Goal: Answer question/provide support: Share knowledge or assist other users

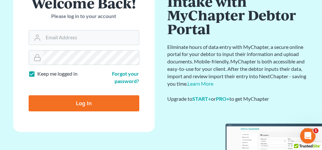
scroll to position [64, 0]
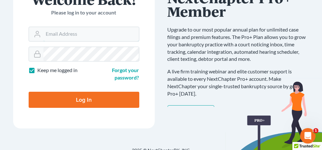
type input "[PERSON_NAME][EMAIL_ADDRESS][DOMAIN_NAME]"
click at [92, 96] on input "Log In" at bounding box center [84, 100] width 111 height 16
type input "Thinking..."
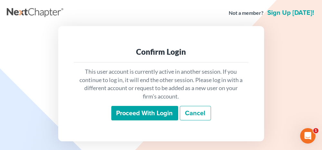
click at [139, 113] on input "Proceed with login" at bounding box center [144, 113] width 67 height 15
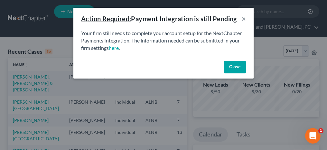
click at [244, 18] on button "×" at bounding box center [243, 19] width 5 height 8
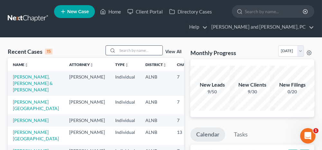
click at [134, 46] on input "search" at bounding box center [139, 50] width 45 height 9
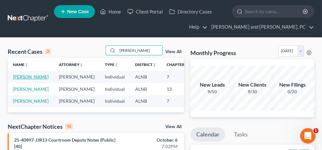
type input "[PERSON_NAME]"
click at [18, 76] on link "[PERSON_NAME]" at bounding box center [31, 76] width 36 height 5
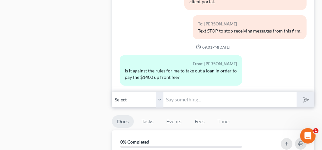
scroll to position [386, 0]
click at [173, 97] on input "text" at bounding box center [229, 99] width 133 height 16
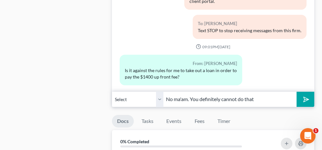
type input "No ma'am. You definitely cannot do that"
click at [303, 97] on icon "submit" at bounding box center [304, 99] width 9 height 9
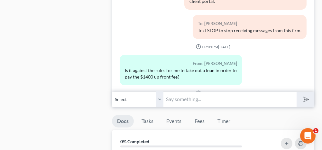
scroll to position [55, 0]
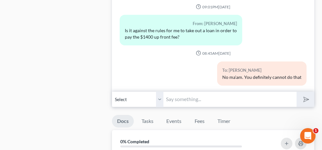
click at [175, 95] on input "text" at bounding box center [229, 99] width 133 height 16
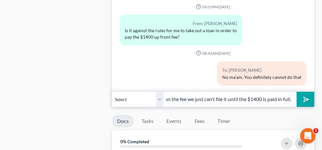
scroll to position [0, 58]
type input "We do accept payments on the fee we just can't file it until the $1400 is paid …"
click at [306, 96] on polygon "submit" at bounding box center [305, 99] width 8 height 8
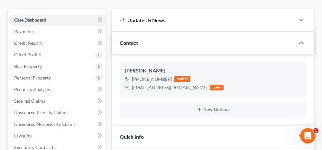
scroll to position [0, 0]
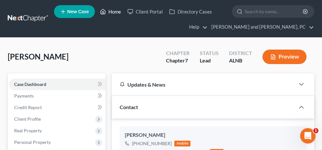
click at [117, 12] on link "Home" at bounding box center [110, 12] width 27 height 12
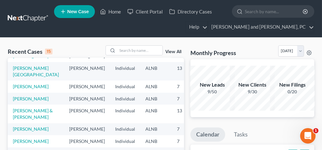
scroll to position [161, 0]
click at [17, 138] on link "[PERSON_NAME]" at bounding box center [31, 140] width 36 height 5
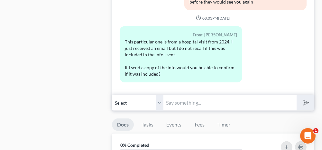
scroll to position [579, 0]
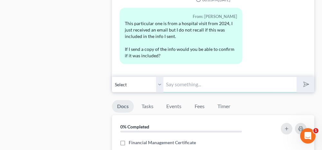
click at [193, 82] on input "text" at bounding box center [229, 85] width 133 height 16
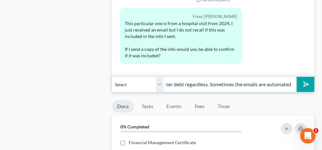
scroll to position [0, 156]
type input "Yes. I can send them a letter as well. It will be discharged with your other de…"
click at [311, 78] on button "submit" at bounding box center [305, 84] width 18 height 15
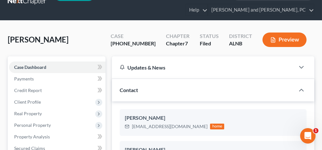
scroll to position [0, 0]
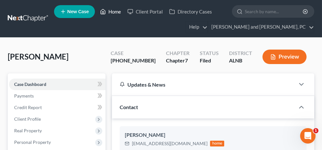
click at [116, 11] on link "Home" at bounding box center [110, 12] width 27 height 12
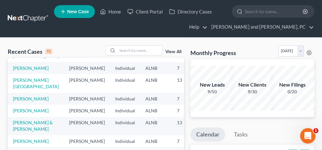
scroll to position [165, 0]
click at [17, 149] on link "[PERSON_NAME]" at bounding box center [31, 152] width 36 height 5
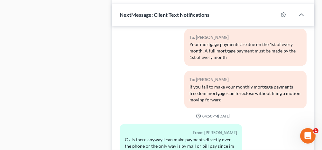
scroll to position [707, 0]
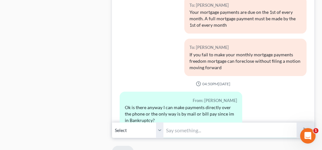
click at [185, 126] on input "text" at bounding box center [229, 130] width 133 height 16
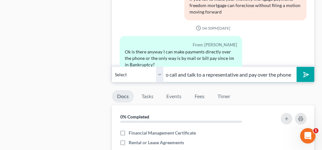
scroll to position [771, 0]
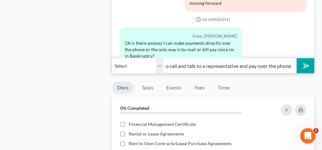
type input "You should be able to call and talk to a representative and pay over the phone"
click at [311, 60] on button "submit" at bounding box center [305, 65] width 18 height 15
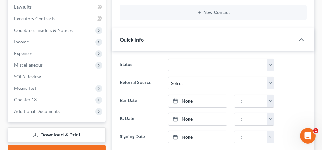
scroll to position [0, 0]
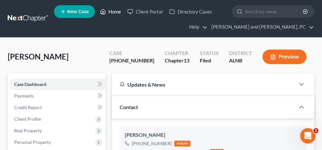
click at [117, 11] on link "Home" at bounding box center [110, 12] width 27 height 12
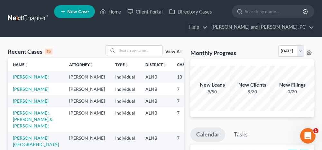
click at [17, 104] on link "[PERSON_NAME]" at bounding box center [31, 100] width 36 height 5
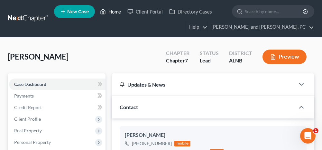
click at [111, 12] on link "Home" at bounding box center [110, 12] width 27 height 12
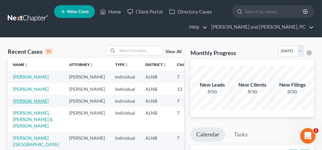
click at [17, 104] on link "[PERSON_NAME]" at bounding box center [31, 100] width 36 height 5
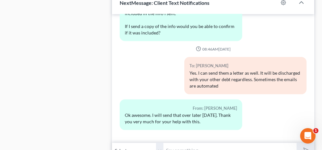
scroll to position [546, 0]
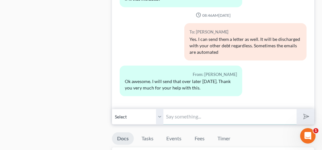
click at [184, 109] on input "text" at bounding box center [229, 117] width 133 height 16
type input "You're welcome"
click at [304, 113] on polygon "submit" at bounding box center [305, 117] width 8 height 8
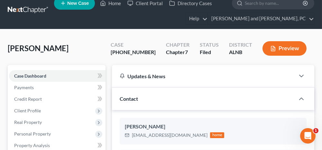
scroll to position [0, 0]
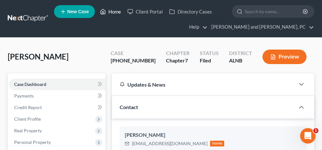
click at [115, 12] on link "Home" at bounding box center [110, 12] width 27 height 12
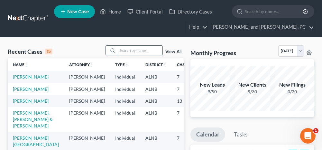
click at [133, 48] on input "search" at bounding box center [139, 50] width 45 height 9
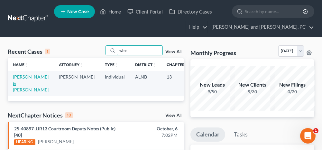
type input "whe"
click at [21, 76] on link "[PERSON_NAME] & [PERSON_NAME]" at bounding box center [31, 83] width 36 height 18
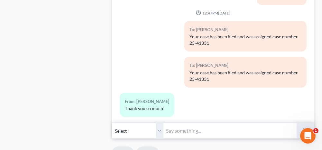
scroll to position [418, 0]
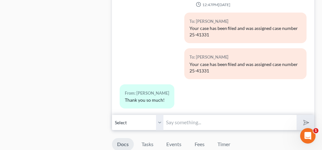
click at [175, 114] on input "text" at bounding box center [229, 122] width 133 height 16
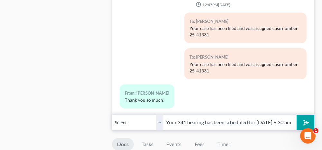
drag, startPoint x: 273, startPoint y: 103, endPoint x: 259, endPoint y: 105, distance: 14.3
click at [259, 114] on input "Your 341 hearing has been scheduled for [DATE] 9:30 am. The call-in number is […" at bounding box center [229, 122] width 133 height 16
click at [266, 114] on input "Your 341 hearing has been scheduled for [DATE] 9:30 am. The call-in number is […" at bounding box center [229, 122] width 133 height 16
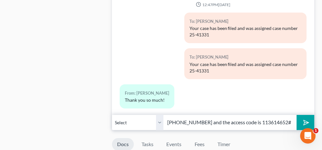
drag, startPoint x: 287, startPoint y: 104, endPoint x: 262, endPoint y: 104, distance: 25.1
click at [262, 114] on input "Your 341 hearing has been scheduled for [DATE] 9:00 am. The call-in number is […" at bounding box center [229, 122] width 133 height 16
type input "Your 341 hearing has been scheduled for [DATE] 9:00 am. The call-in number is […"
click at [305, 118] on icon "submit" at bounding box center [304, 122] width 9 height 9
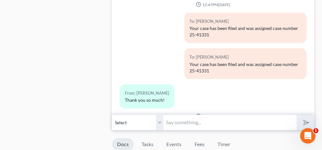
scroll to position [1374, 0]
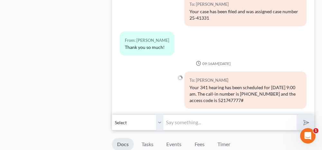
click at [216, 114] on input "text" at bounding box center [229, 122] width 133 height 16
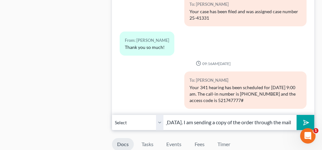
scroll to position [0, 220]
type input "You are also required to appear IN PERSON on [DATE] 10:30 am at the [GEOGRAPHIC…"
click at [307, 119] on polygon "submit" at bounding box center [305, 123] width 8 height 8
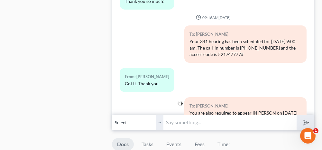
scroll to position [1388, 0]
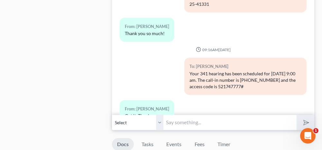
drag, startPoint x: 259, startPoint y: 64, endPoint x: 187, endPoint y: 50, distance: 73.0
click at [189, 70] on div "Your 341 hearing has been scheduled for [DATE] 9:00 am. The call-in number is […" at bounding box center [245, 79] width 112 height 19
copy div "Your 341 hearing has been scheduled for [DATE] 9:00 am. The call-in number is […"
click at [183, 114] on input "text" at bounding box center [229, 122] width 133 height 16
paste input "Your 341 hearing has been scheduled for [DATE] 9:00 am. The call-in number is […"
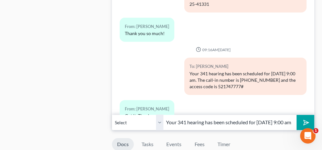
scroll to position [0, 196]
type input "Your 341 hearing has been scheduled for [DATE] 9:00 am. The call-in number is […"
click at [158, 114] on select "Select [PHONE_NUMBER] - [PERSON_NAME] [PHONE_NUMBER] - [PERSON_NAME]" at bounding box center [137, 122] width 51 height 16
select select "1"
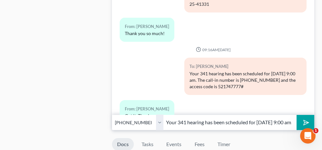
click at [112, 114] on select "Select [PHONE_NUMBER] - [PERSON_NAME] [PHONE_NUMBER] - [PERSON_NAME]" at bounding box center [137, 122] width 51 height 16
click at [305, 120] on line "submit" at bounding box center [306, 122] width 4 height 4
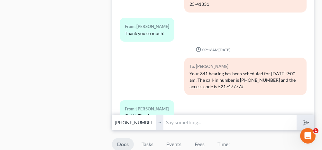
scroll to position [1495, 0]
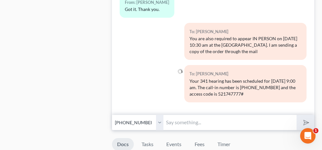
drag, startPoint x: 207, startPoint y: 35, endPoint x: 187, endPoint y: 14, distance: 28.9
click at [189, 35] on div "You are also required to appear IN PERSON on [DATE] 10:30 am at the [GEOGRAPHIC…" at bounding box center [245, 44] width 112 height 19
drag, startPoint x: 188, startPoint y: 14, endPoint x: 192, endPoint y: 18, distance: 5.9
copy div "You are also required to appear IN PERSON on [DATE] 10:30 am at the [GEOGRAPHIC…"
click at [184, 114] on input "text" at bounding box center [229, 122] width 133 height 16
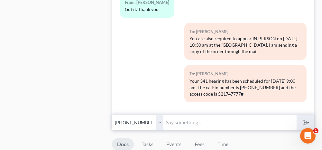
paste input "You are also required to appear IN PERSON on [DATE] 10:30 am at the [GEOGRAPHIC…"
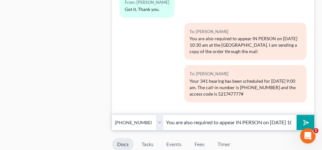
scroll to position [0, 220]
type input "You are also required to appear IN PERSON on [DATE] 10:30 am at the [GEOGRAPHIC…"
click at [160, 114] on select "Select [PHONE_NUMBER] - [PERSON_NAME] [PHONE_NUMBER] - [PERSON_NAME]" at bounding box center [137, 122] width 51 height 16
click at [112, 114] on select "Select [PHONE_NUMBER] - [PERSON_NAME] [PHONE_NUMBER] - [PERSON_NAME]" at bounding box center [137, 122] width 51 height 16
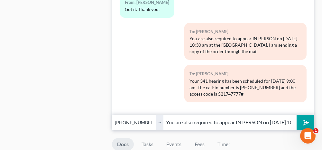
scroll to position [450, 0]
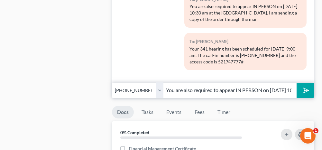
drag, startPoint x: 302, startPoint y: 71, endPoint x: 300, endPoint y: 76, distance: 4.9
click at [302, 86] on icon "submit" at bounding box center [304, 90] width 9 height 9
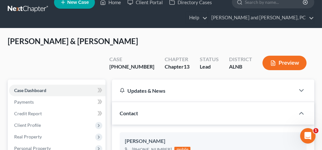
scroll to position [0, 0]
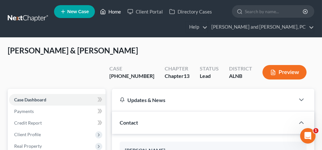
drag, startPoint x: 113, startPoint y: 11, endPoint x: 112, endPoint y: 41, distance: 29.6
click at [113, 11] on link "Home" at bounding box center [110, 12] width 27 height 12
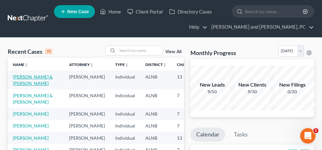
click at [18, 76] on link "[PERSON_NAME] & [PERSON_NAME]" at bounding box center [33, 80] width 40 height 12
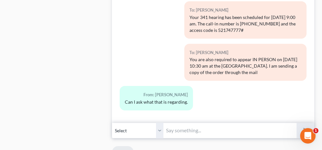
scroll to position [450, 0]
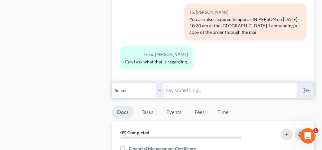
click at [197, 82] on input "text" at bounding box center [229, 90] width 133 height 16
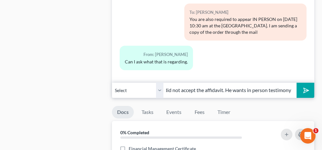
scroll to position [0, 234]
type input "The previous bankruptcy that was dismissed and why this one will work when that…"
click at [310, 83] on button "submit" at bounding box center [305, 90] width 18 height 15
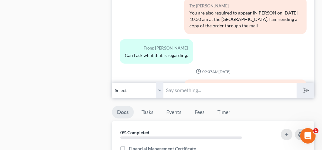
click at [248, 82] on input "text" at bounding box center [229, 90] width 133 height 16
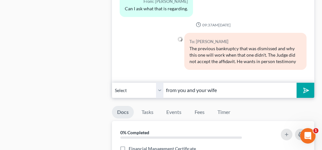
type input "from you and your wife"
click at [308, 83] on button "submit" at bounding box center [305, 90] width 18 height 15
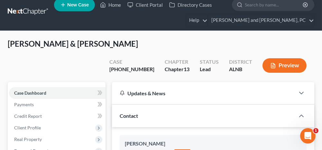
scroll to position [0, 0]
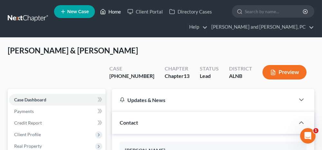
drag, startPoint x: 112, startPoint y: 12, endPoint x: 107, endPoint y: 32, distance: 20.5
click at [112, 12] on link "Home" at bounding box center [110, 12] width 27 height 12
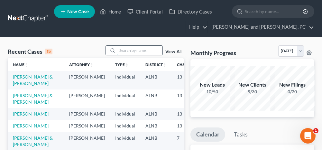
click at [148, 48] on input "search" at bounding box center [139, 50] width 45 height 9
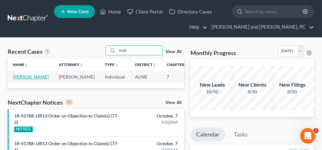
type input "frail"
click at [21, 77] on link "[PERSON_NAME]" at bounding box center [31, 76] width 36 height 5
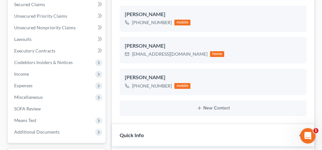
scroll to position [129, 0]
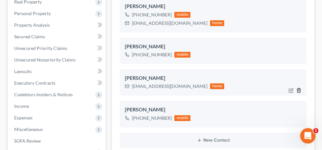
click at [299, 89] on icon "button" at bounding box center [298, 90] width 5 height 5
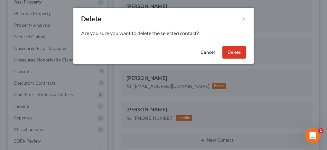
click at [242, 54] on button "Delete" at bounding box center [233, 52] width 23 height 13
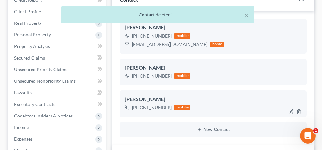
scroll to position [96, 0]
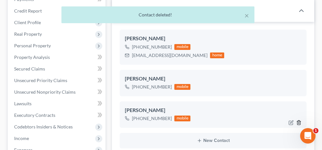
click at [298, 121] on icon "button" at bounding box center [298, 122] width 5 height 5
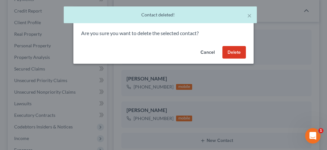
click at [234, 49] on button "Delete" at bounding box center [233, 52] width 23 height 13
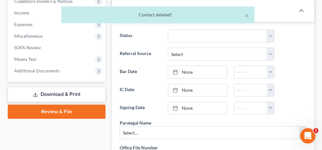
scroll to position [225, 0]
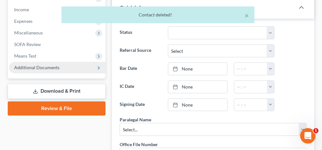
click at [60, 65] on span "Additional Documents" at bounding box center [57, 68] width 96 height 12
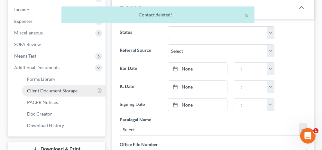
click at [47, 89] on span "Client Document Storage" at bounding box center [52, 90] width 50 height 5
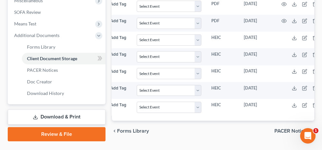
scroll to position [0, 107]
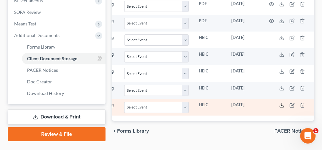
click at [281, 103] on icon at bounding box center [281, 105] width 5 height 5
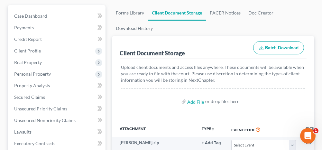
scroll to position [64, 0]
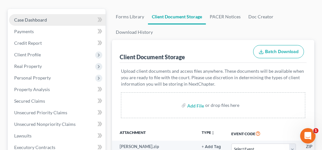
click at [59, 22] on link "Case Dashboard" at bounding box center [57, 20] width 96 height 12
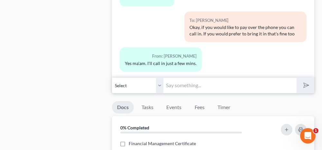
scroll to position [707, 0]
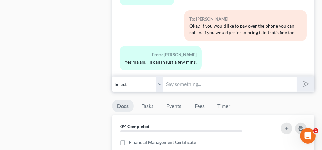
click at [200, 80] on input "text" at bounding box center [229, 84] width 133 height 16
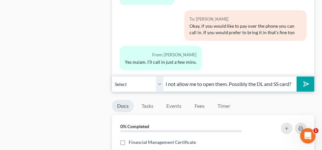
scroll to position [0, 200]
type input "I'm not sure what was submitted last in the documents for the portal but my com…"
click at [306, 81] on icon "submit" at bounding box center [304, 83] width 9 height 9
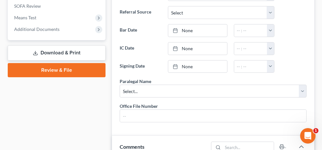
scroll to position [257, 0]
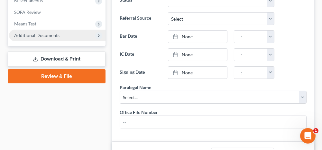
drag, startPoint x: 48, startPoint y: 33, endPoint x: 46, endPoint y: 37, distance: 4.1
click at [48, 33] on span "Additional Documents" at bounding box center [36, 34] width 45 height 5
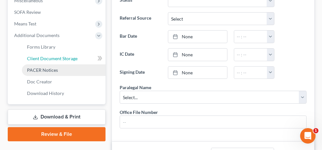
drag, startPoint x: 40, startPoint y: 55, endPoint x: 63, endPoint y: 64, distance: 24.7
click at [40, 56] on span "Client Document Storage" at bounding box center [52, 58] width 50 height 5
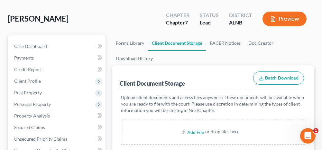
scroll to position [32, 0]
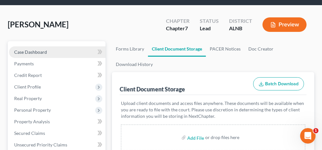
click at [35, 49] on span "Case Dashboard" at bounding box center [30, 51] width 33 height 5
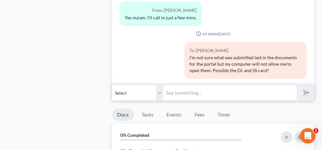
scroll to position [707, 0]
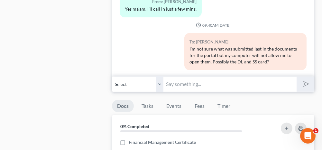
click at [185, 82] on input "text" at bounding box center [229, 84] width 133 height 16
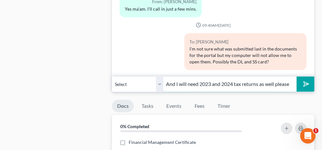
scroll to position [0, 0]
type input "And I will need 2023 and 2024 tax returns as well please"
click at [305, 82] on line "submit" at bounding box center [306, 84] width 4 height 4
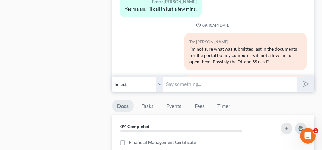
click at [233, 79] on input "text" at bounding box center [229, 84] width 133 height 16
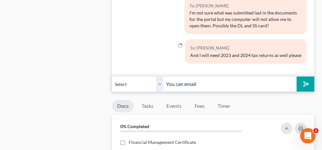
type input "You can email them to me at [EMAIL_ADDRESS][DOMAIN_NAME]"
click at [266, 80] on input "You can email them to me at [EMAIL_ADDRESS][DOMAIN_NAME]" at bounding box center [229, 84] width 133 height 16
click at [303, 79] on icon "submit" at bounding box center [304, 83] width 9 height 9
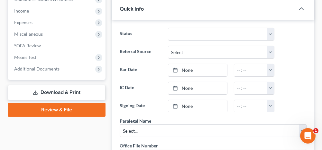
scroll to position [225, 0]
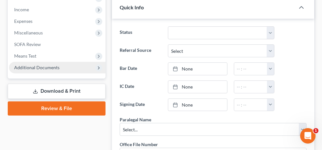
drag, startPoint x: 60, startPoint y: 65, endPoint x: 59, endPoint y: 69, distance: 3.9
click at [60, 65] on span "Additional Documents" at bounding box center [57, 68] width 96 height 12
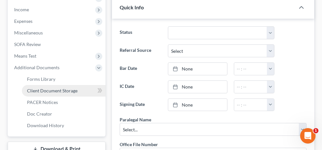
click at [57, 90] on span "Client Document Storage" at bounding box center [52, 90] width 50 height 5
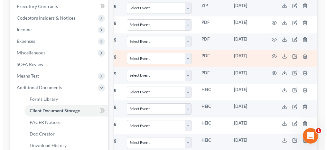
scroll to position [193, 0]
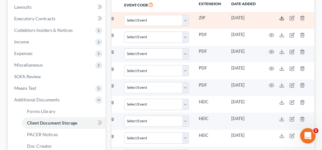
click at [282, 17] on line at bounding box center [282, 17] width 0 height 3
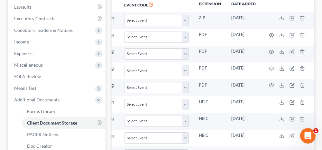
click at [320, 28] on div "[PERSON_NAME] Upgraded Chapter Chapter 7 Status Lead District ALNB Preview Peti…" at bounding box center [161, 32] width 322 height 374
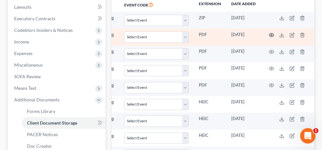
click at [269, 34] on icon "button" at bounding box center [271, 34] width 5 height 5
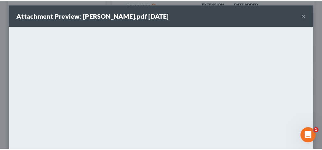
scroll to position [1, 0]
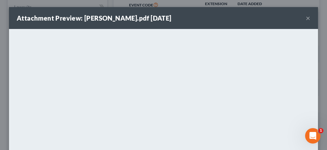
click at [305, 17] on button "×" at bounding box center [307, 18] width 5 height 8
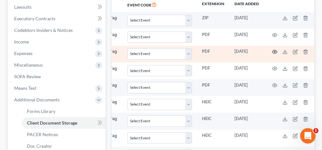
click at [274, 51] on circle "button" at bounding box center [274, 51] width 1 height 1
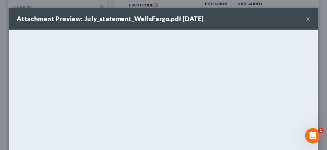
click at [305, 18] on button "×" at bounding box center [307, 19] width 5 height 8
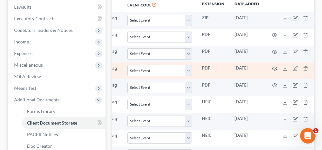
click at [273, 68] on icon "button" at bounding box center [274, 68] width 5 height 5
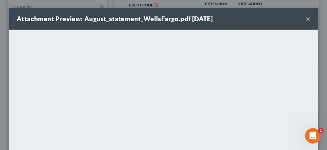
click at [305, 19] on button "×" at bounding box center [307, 19] width 5 height 8
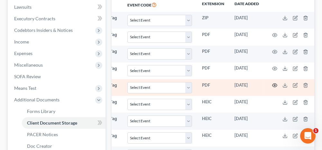
click at [273, 84] on icon "button" at bounding box center [274, 85] width 5 height 5
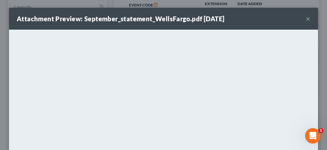
click at [305, 19] on button "×" at bounding box center [307, 19] width 5 height 8
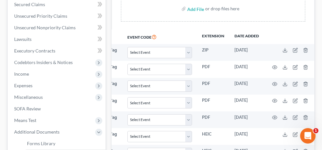
scroll to position [32, 0]
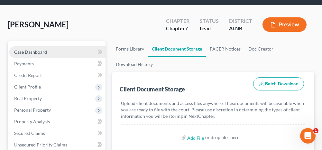
click at [60, 52] on link "Case Dashboard" at bounding box center [57, 52] width 96 height 12
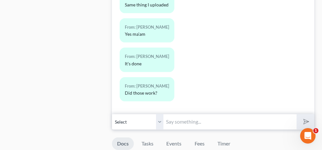
scroll to position [675, 0]
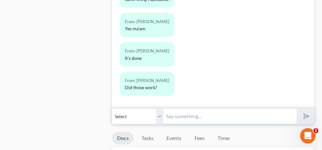
click at [182, 110] on input "text" at bounding box center [229, 116] width 133 height 16
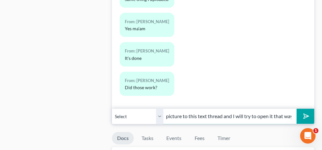
scroll to position [0, 140]
type input "No, its sending as a video file for some reason. Try to send the picture to thi…"
click at [306, 113] on polygon "submit" at bounding box center [305, 117] width 8 height 8
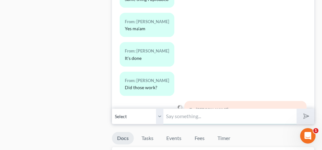
click at [232, 114] on input "text" at bounding box center [229, 116] width 133 height 16
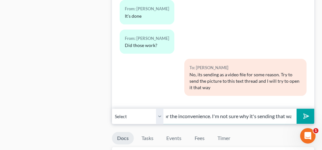
scroll to position [0, 29]
type input "I'm sorry for the inconvenience. I'm not sure why it's sending that way"
click at [308, 112] on icon "submit" at bounding box center [304, 116] width 9 height 9
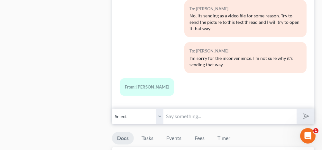
scroll to position [707, 0]
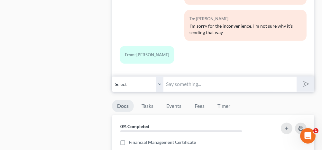
click at [176, 79] on input "text" at bounding box center [229, 84] width 133 height 16
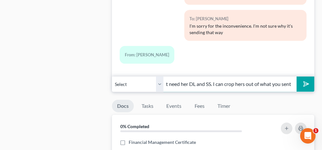
scroll to position [0, 134]
type input "I was able to open them. Since your wife is not filing I will not need her DL a…"
click at [306, 79] on icon "submit" at bounding box center [304, 83] width 9 height 9
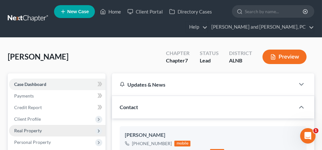
scroll to position [32, 0]
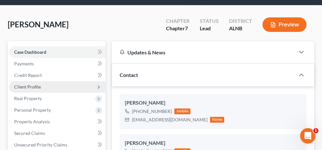
click at [54, 88] on span "Client Profile" at bounding box center [57, 87] width 96 height 12
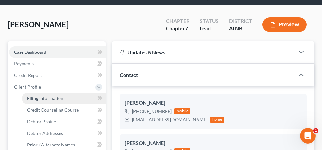
click at [55, 98] on span "Filing Information" at bounding box center [45, 97] width 36 height 5
select select "1"
select select "0"
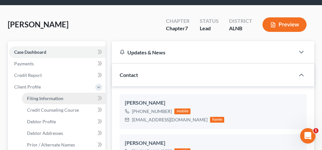
select select "0"
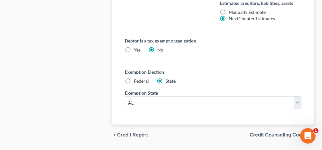
scroll to position [466, 0]
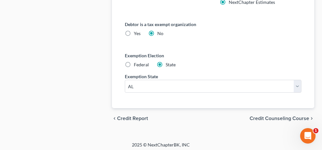
click at [261, 117] on span "Credit Counseling Course" at bounding box center [278, 118] width 59 height 5
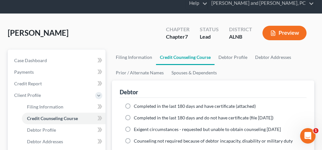
scroll to position [32, 0]
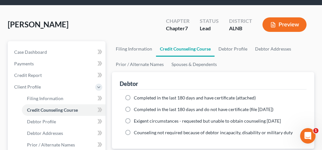
click at [134, 95] on label "Completed in the last 180 days and have certificate (attached)" at bounding box center [195, 98] width 122 height 6
click at [136, 95] on input "Completed in the last 180 days and have certificate (attached)" at bounding box center [138, 97] width 4 height 4
radio input "true"
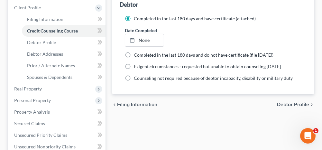
scroll to position [129, 0]
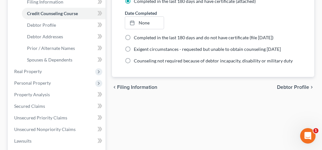
click at [288, 85] on span "Debtor Profile" at bounding box center [293, 87] width 32 height 5
select select "1"
select select "4"
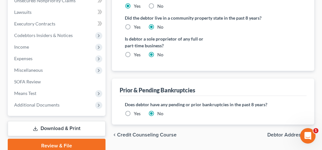
scroll to position [283, 0]
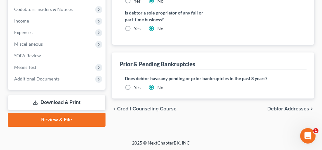
click at [281, 106] on span "Debtor Addresses" at bounding box center [288, 108] width 42 height 5
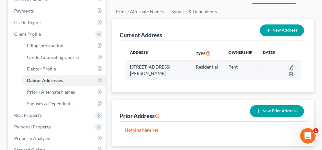
scroll to position [96, 0]
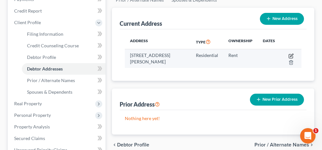
click at [290, 54] on icon "button" at bounding box center [290, 55] width 5 height 5
select select "0"
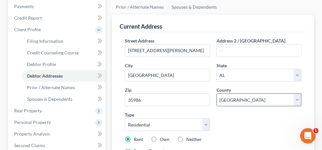
scroll to position [64, 0]
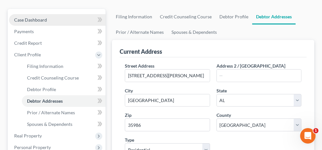
click at [65, 18] on link "Case Dashboard" at bounding box center [57, 20] width 96 height 12
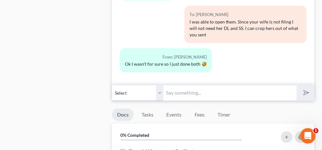
scroll to position [707, 0]
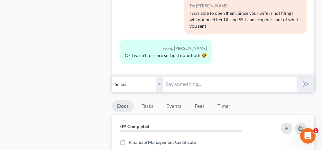
click at [184, 80] on input "text" at bounding box center [229, 84] width 133 height 16
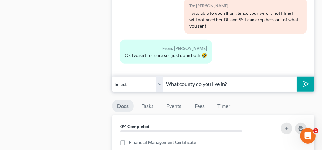
type input "What county do you live in?"
click at [309, 79] on icon "submit" at bounding box center [304, 83] width 9 height 9
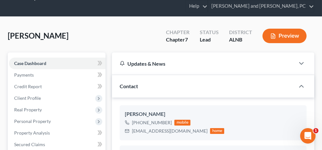
scroll to position [32, 0]
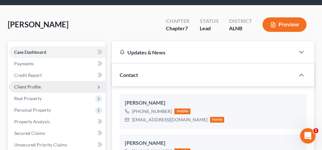
click at [61, 87] on span "Client Profile" at bounding box center [57, 87] width 96 height 12
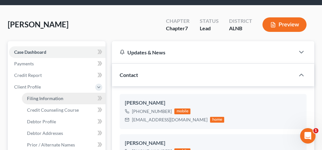
click at [59, 95] on span "Filing Information" at bounding box center [45, 97] width 36 height 5
select select "1"
select select "0"
select select "1"
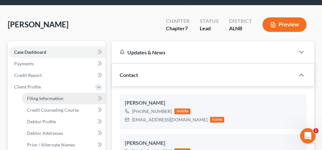
select select "1"
select select "0"
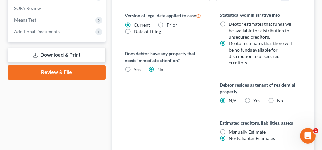
scroll to position [354, 0]
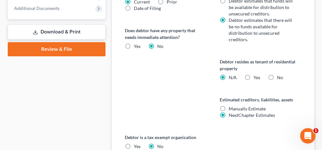
click at [253, 74] on label "Yes Yes" at bounding box center [256, 77] width 7 height 6
click at [256, 74] on input "Yes Yes" at bounding box center [258, 76] width 4 height 4
radio input "true"
radio input "false"
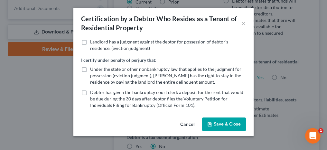
click at [214, 125] on button "Save & Close" at bounding box center [224, 124] width 44 height 14
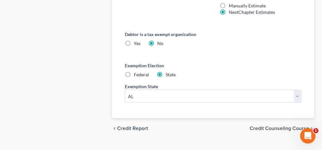
scroll to position [466, 0]
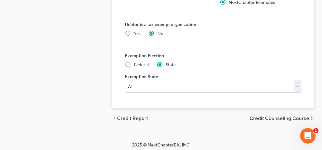
click at [266, 116] on span "Credit Counseling Course" at bounding box center [278, 118] width 59 height 5
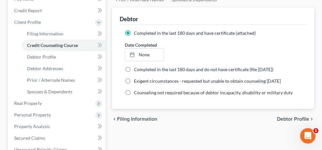
scroll to position [129, 0]
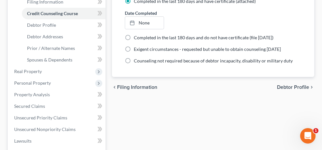
click at [302, 85] on span "Debtor Profile" at bounding box center [293, 87] width 32 height 5
select select "1"
select select "4"
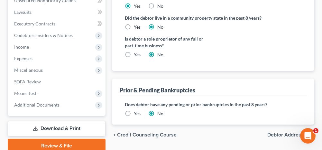
scroll to position [283, 0]
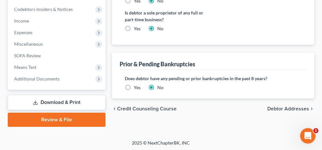
drag, startPoint x: 280, startPoint y: 106, endPoint x: 275, endPoint y: 106, distance: 4.5
click at [280, 106] on span "Debtor Addresses" at bounding box center [288, 108] width 42 height 5
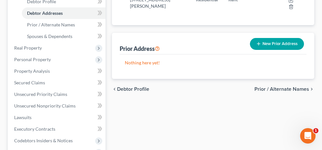
scroll to position [161, 0]
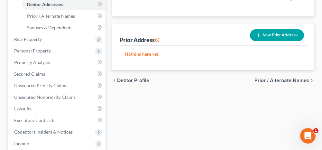
click at [267, 80] on span "Prior / Alternate Names" at bounding box center [281, 80] width 55 height 5
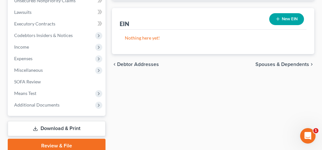
click at [277, 63] on span "Spouses & Dependents" at bounding box center [282, 64] width 54 height 5
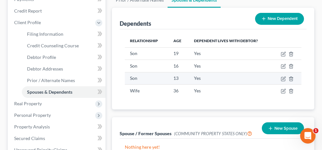
scroll to position [129, 0]
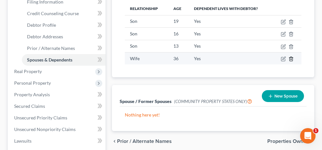
click at [291, 58] on polyline "button" at bounding box center [291, 58] width 4 height 0
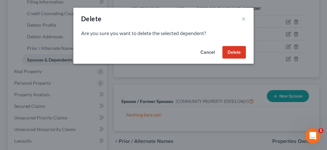
click at [242, 52] on button "Delete" at bounding box center [233, 52] width 23 height 13
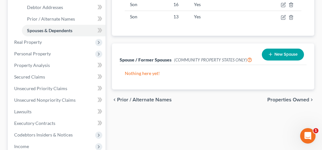
scroll to position [161, 0]
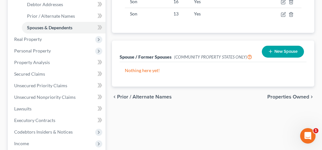
click at [279, 96] on span "Properties Owned" at bounding box center [288, 96] width 42 height 5
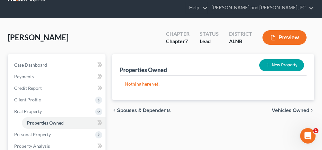
scroll to position [32, 0]
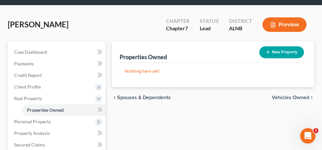
click at [281, 96] on span "Vehicles Owned" at bounding box center [290, 97] width 37 height 5
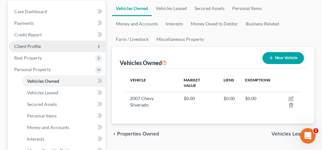
scroll to position [64, 0]
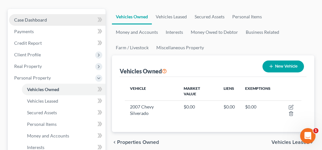
click at [84, 19] on link "Case Dashboard" at bounding box center [57, 20] width 96 height 12
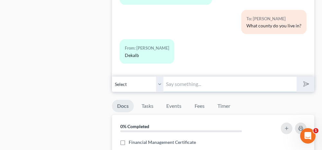
click at [193, 81] on input "text" at bounding box center [229, 84] width 133 height 16
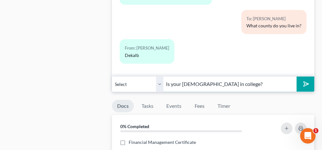
type input "Is your [DEMOGRAPHIC_DATA] in college?"
click at [302, 80] on icon "submit" at bounding box center [304, 83] width 9 height 9
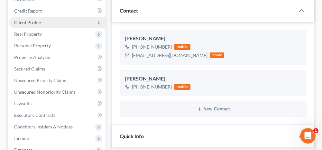
click at [43, 22] on span "Client Profile" at bounding box center [57, 23] width 96 height 12
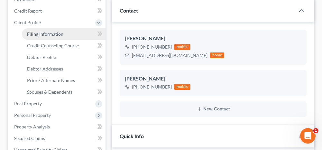
click at [41, 33] on span "Filing Information" at bounding box center [45, 33] width 36 height 5
select select "1"
select select "0"
select select "1"
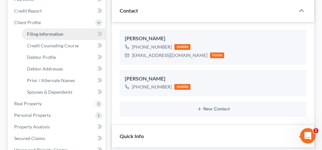
select select "1"
select select "0"
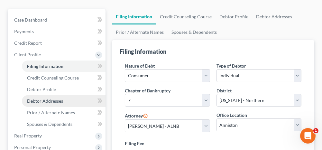
click at [50, 103] on link "Debtor Addresses" at bounding box center [64, 101] width 84 height 12
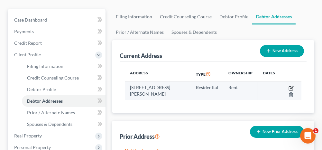
click at [291, 86] on icon "button" at bounding box center [290, 88] width 5 height 5
select select "0"
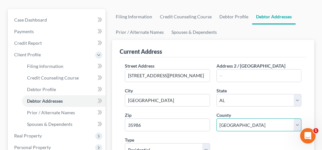
click at [245, 124] on select "County [GEOGRAPHIC_DATA] [GEOGRAPHIC_DATA] [GEOGRAPHIC_DATA] [GEOGRAPHIC_DATA] …" at bounding box center [258, 124] width 85 height 13
select select "24"
click at [216, 118] on select "County [GEOGRAPHIC_DATA] [GEOGRAPHIC_DATA] [GEOGRAPHIC_DATA] [GEOGRAPHIC_DATA] …" at bounding box center [258, 124] width 85 height 13
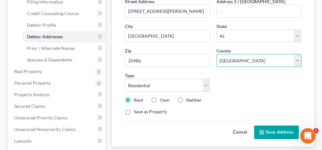
scroll to position [161, 0]
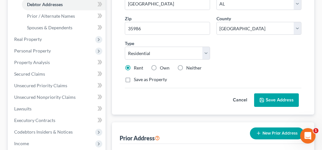
click at [268, 95] on button "Save Address" at bounding box center [276, 100] width 45 height 14
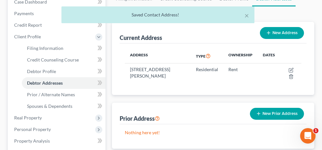
scroll to position [64, 0]
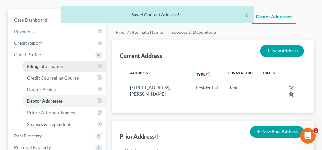
click at [47, 63] on span "Filing Information" at bounding box center [45, 65] width 36 height 5
select select "1"
select select "0"
select select "1"
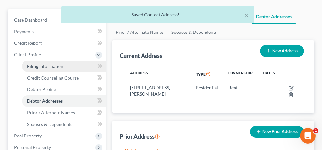
select select "1"
select select "0"
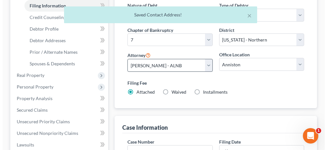
scroll to position [129, 0]
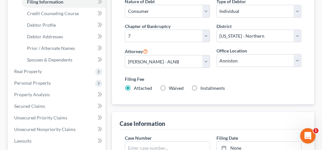
click at [200, 86] on label "Installments Installments" at bounding box center [212, 88] width 24 height 6
click at [203, 86] on input "Installments Installments" at bounding box center [205, 87] width 4 height 4
radio input "true"
radio input "false"
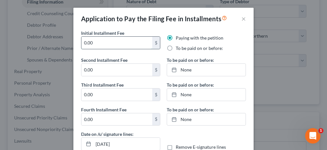
click at [113, 45] on input "0.00" at bounding box center [116, 43] width 71 height 12
drag, startPoint x: 105, startPoint y: 41, endPoint x: 73, endPoint y: 44, distance: 31.9
click at [73, 44] on div "Initial Installment Fee 0.00 $ Paying with the petition To be paid on or before…" at bounding box center [163, 96] width 180 height 132
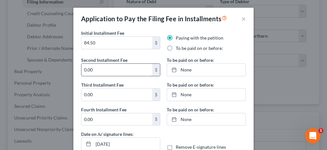
type input "84.50"
click at [93, 69] on input "0.00" at bounding box center [116, 70] width 71 height 12
type input "84.50"
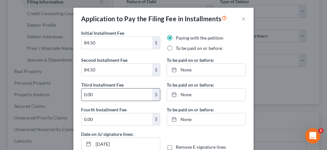
click at [95, 98] on input "0.00" at bounding box center [116, 94] width 71 height 12
type input "84.50"
click at [95, 122] on input "0.00" at bounding box center [116, 119] width 71 height 12
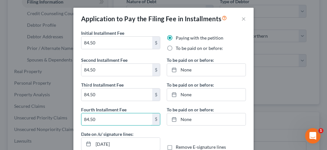
type input "84.50"
click at [176, 48] on label "To be paid on or before:" at bounding box center [199, 48] width 47 height 6
click at [178, 48] on input "To be paid on or before:" at bounding box center [180, 47] width 4 height 4
radio input "true"
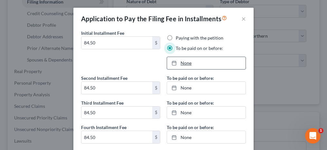
click at [187, 63] on link "None" at bounding box center [206, 63] width 78 height 12
type input "[DATE]"
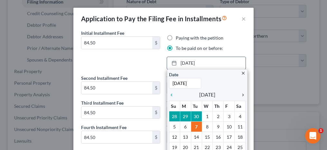
click at [240, 94] on icon "chevron_right" at bounding box center [241, 94] width 8 height 5
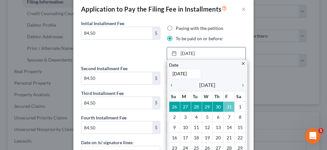
scroll to position [32, 0]
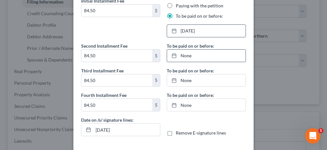
click at [180, 56] on link "None" at bounding box center [206, 56] width 78 height 12
type input "[DATE]"
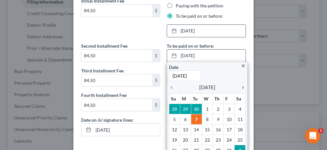
click at [240, 86] on icon "chevron_right" at bounding box center [241, 87] width 8 height 5
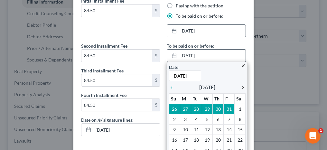
click at [240, 86] on icon "chevron_right" at bounding box center [241, 87] width 8 height 5
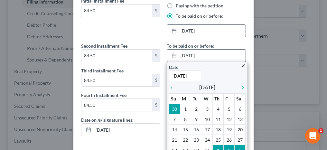
scroll to position [57, 0]
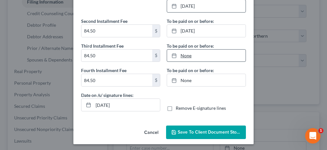
click at [183, 54] on link "None" at bounding box center [206, 56] width 78 height 12
type input "[DATE]"
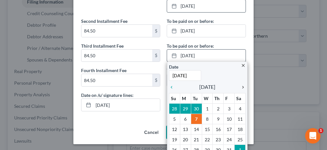
click at [239, 85] on icon "chevron_right" at bounding box center [241, 87] width 8 height 5
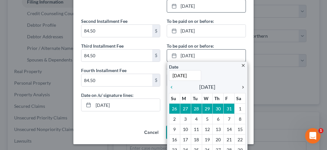
click at [239, 85] on icon "chevron_right" at bounding box center [241, 87] width 8 height 5
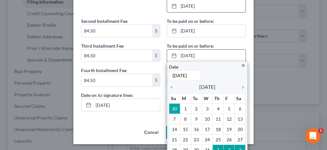
click at [239, 85] on icon "chevron_right" at bounding box center [241, 87] width 8 height 5
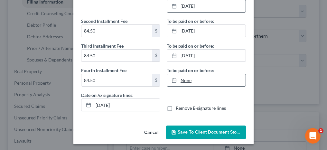
click at [180, 79] on link "None" at bounding box center [206, 80] width 78 height 12
type input "[DATE]"
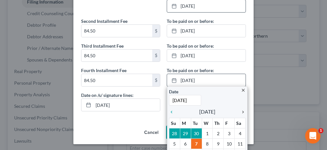
click at [240, 109] on icon "chevron_right" at bounding box center [241, 111] width 8 height 5
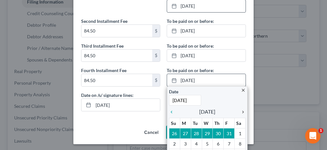
click at [240, 109] on icon "chevron_right" at bounding box center [241, 111] width 8 height 5
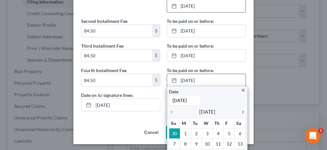
click at [240, 109] on icon "chevron_right" at bounding box center [241, 111] width 8 height 5
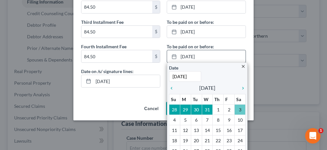
scroll to position [89, 0]
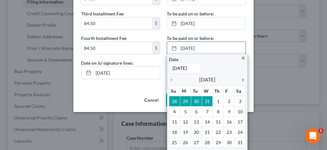
click at [239, 78] on icon "chevron_right" at bounding box center [241, 79] width 8 height 5
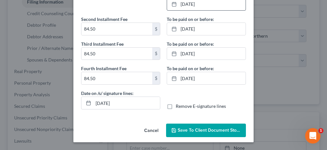
scroll to position [57, 0]
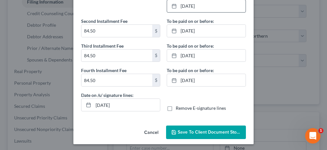
click at [215, 130] on span "Save to Client Document Storage" at bounding box center [211, 131] width 68 height 5
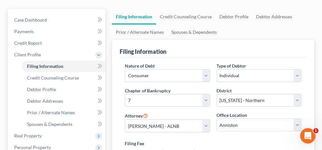
scroll to position [32, 0]
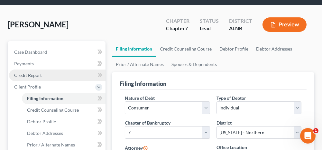
click at [58, 75] on link "Credit Report" at bounding box center [57, 75] width 96 height 12
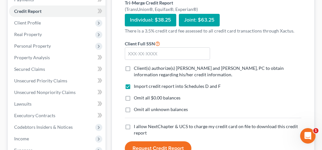
scroll to position [96, 0]
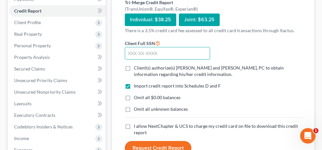
click at [158, 54] on input "text" at bounding box center [167, 53] width 85 height 13
type input "421-31-0379"
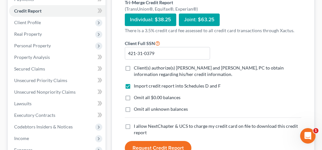
click at [134, 67] on label "Client(s) authorize(s) [PERSON_NAME] and [PERSON_NAME], PC to obtain informatio…" at bounding box center [217, 71] width 167 height 13
click at [136, 67] on input "Client(s) authorize(s) [PERSON_NAME] and [PERSON_NAME], PC to obtain informatio…" at bounding box center [138, 67] width 4 height 4
checkbox input "true"
click at [134, 97] on label "Omit all $0.00 balances" at bounding box center [157, 97] width 47 height 6
click at [136, 97] on input "Omit all $0.00 balances" at bounding box center [138, 96] width 4 height 4
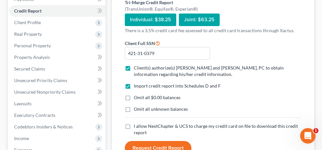
checkbox input "true"
click at [134, 111] on label "Omit all unknown balances" at bounding box center [161, 109] width 54 height 6
click at [136, 110] on input "Omit all unknown balances" at bounding box center [138, 108] width 4 height 4
checkbox input "true"
click at [134, 125] on label "I allow NextChapter & UCS to charge my credit card on file to download this cre…" at bounding box center [217, 129] width 167 height 13
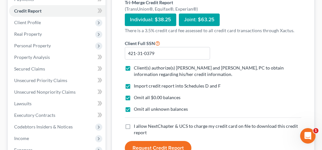
click at [136, 125] on input "I allow NextChapter & UCS to charge my credit card on file to download this cre…" at bounding box center [138, 125] width 4 height 4
checkbox input "true"
click at [144, 143] on button "Request Credit Report" at bounding box center [158, 148] width 67 height 14
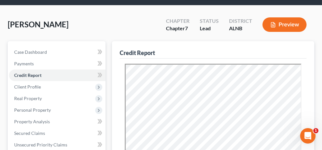
scroll to position [0, 0]
drag, startPoint x: 125, startPoint y: 25, endPoint x: 124, endPoint y: 29, distance: 3.9
click at [125, 25] on div "[PERSON_NAME] Upgraded Chapter Chapter 7 Status Lead District [GEOGRAPHIC_DATA]…" at bounding box center [161, 27] width 306 height 28
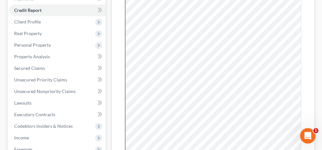
scroll to position [96, 0]
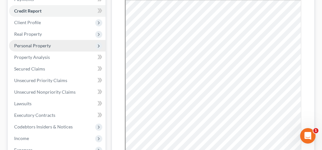
click at [40, 45] on span "Personal Property" at bounding box center [32, 45] width 37 height 5
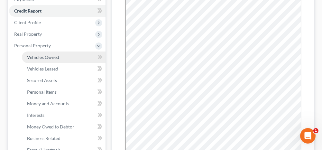
click at [40, 57] on span "Vehicles Owned" at bounding box center [43, 56] width 32 height 5
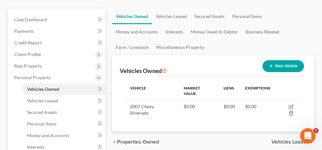
scroll to position [96, 0]
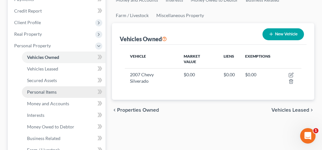
click at [61, 89] on link "Personal Items" at bounding box center [64, 92] width 84 height 12
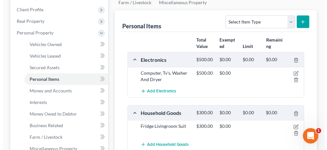
scroll to position [96, 0]
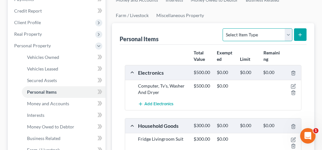
click at [250, 35] on select "Select Item Type Clothing Collectibles Of Value Electronics Firearms Household …" at bounding box center [256, 34] width 69 height 13
select select "clothing"
click at [224, 28] on select "Select Item Type Clothing Collectibles Of Value Electronics Firearms Household …" at bounding box center [256, 34] width 69 height 13
click at [301, 36] on icon "submit" at bounding box center [299, 34] width 5 height 5
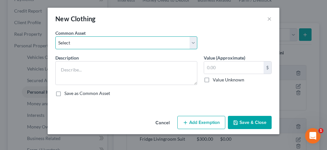
drag, startPoint x: 139, startPoint y: 44, endPoint x: 134, endPoint y: 50, distance: 7.1
click at [139, 44] on select "Select Clothing Clothing Miscellaneous Clothing" at bounding box center [126, 42] width 142 height 13
select select "2"
click at [55, 36] on select "Select Clothing Clothing Miscellaneous Clothing" at bounding box center [126, 42] width 142 height 13
type textarea "Miscellaneous Clothing"
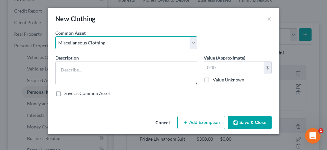
type input "150.00"
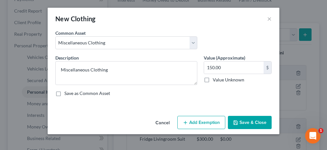
click at [194, 121] on button "Add Exemption" at bounding box center [201, 123] width 48 height 14
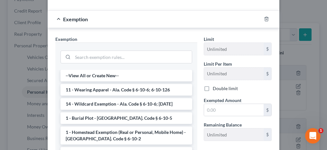
click at [109, 104] on li "14 - Wildcard Exemption - Ala. Code § 6-10-6; [DATE]" at bounding box center [125, 104] width 131 height 12
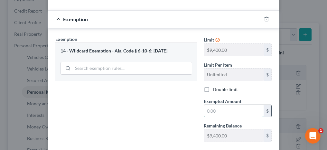
click at [217, 110] on input "text" at bounding box center [233, 111] width 59 height 12
type input "150"
drag, startPoint x: 174, startPoint y: 115, endPoint x: 187, endPoint y: 115, distance: 13.5
click at [174, 115] on div "Exemption Set must be selected for CA. Exemption * 14 - Wildcard Exemption - Al…" at bounding box center [126, 91] width 148 height 111
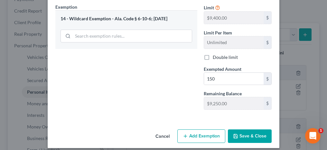
click at [246, 133] on button "Save & Close" at bounding box center [250, 136] width 44 height 14
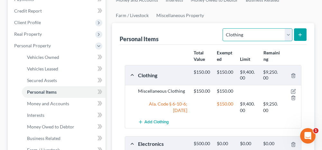
drag, startPoint x: 234, startPoint y: 33, endPoint x: 234, endPoint y: 39, distance: 6.1
click at [234, 33] on select "Select Item Type Clothing Collectibles Of Value Electronics Firearms Household …" at bounding box center [256, 34] width 69 height 13
select select "electronics"
click at [224, 28] on select "Select Item Type Clothing Collectibles Of Value Electronics Firearms Household …" at bounding box center [256, 34] width 69 height 13
click at [298, 37] on button "submit" at bounding box center [300, 34] width 13 height 13
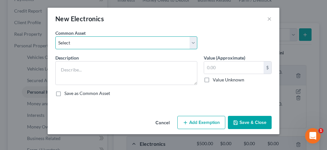
drag, startPoint x: 144, startPoint y: 42, endPoint x: 139, endPoint y: 50, distance: 8.8
click at [144, 42] on select "Select Misc. Electronics Misc. Electronics Television, Miscellaneous Electronic…" at bounding box center [126, 42] width 142 height 13
select select "2"
click at [55, 36] on select "Select Misc. Electronics Misc. Electronics Television, Miscellaneous Electronic…" at bounding box center [126, 42] width 142 height 13
type textarea "Television, Miscellaneous Electronics"
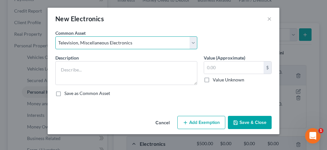
type input "500.00"
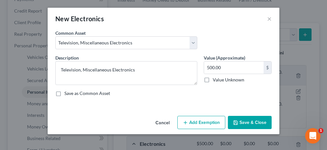
click at [194, 128] on div "Cancel Add Exemption Save & Close" at bounding box center [163, 123] width 231 height 21
click at [196, 124] on button "Add Exemption" at bounding box center [201, 123] width 48 height 14
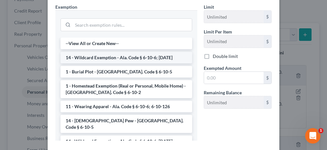
click at [118, 54] on li "14 - Wildcard Exemption - Ala. Code § 6-10-6; [DATE]" at bounding box center [125, 58] width 131 height 12
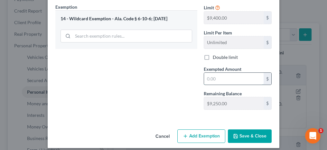
click at [212, 78] on input "text" at bounding box center [233, 79] width 59 height 12
type input "500"
drag, startPoint x: 241, startPoint y: 134, endPoint x: 239, endPoint y: 131, distance: 4.3
click at [241, 134] on button "Save & Close" at bounding box center [250, 136] width 44 height 14
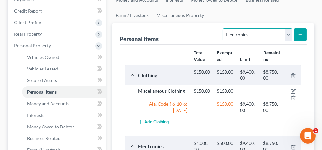
click at [254, 35] on select "Select Item Type Clothing Collectibles Of Value Electronics Firearms Household …" at bounding box center [256, 34] width 69 height 13
select select "household_goods"
click at [224, 28] on select "Select Item Type Clothing Collectibles Of Value Electronics Firearms Household …" at bounding box center [256, 34] width 69 height 13
click at [298, 31] on button "submit" at bounding box center [300, 34] width 13 height 13
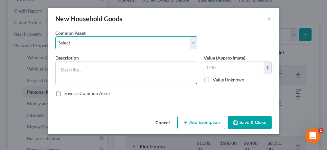
drag, startPoint x: 149, startPoint y: 45, endPoint x: 149, endPoint y: 50, distance: 5.2
click at [149, 45] on select "Select Household Goods and Furnishings Household Goods and Furnishings" at bounding box center [126, 42] width 142 height 13
select select "0"
click at [55, 36] on select "Select Household Goods and Furnishings Household Goods and Furnishings" at bounding box center [126, 42] width 142 height 13
type textarea "Household Goods and Furnishings"
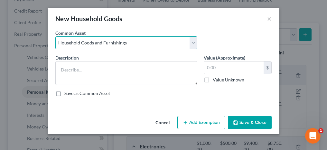
type input "400.00"
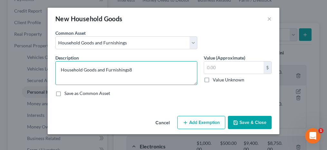
type textarea "Household Goods and Furnishings"
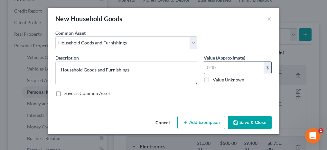
click at [250, 63] on input "text" at bounding box center [233, 67] width 59 height 12
type input "800"
click at [212, 122] on button "Add Exemption" at bounding box center [201, 123] width 48 height 14
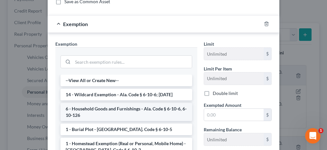
scroll to position [96, 0]
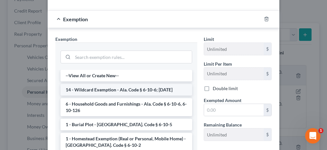
click at [157, 90] on li "14 - Wildcard Exemption - Ala. Code § 6-10-6; [DATE]" at bounding box center [125, 90] width 131 height 12
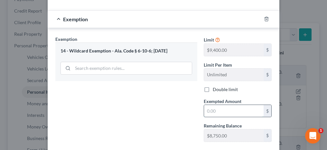
click at [207, 107] on input "text" at bounding box center [233, 111] width 59 height 12
type input "800"
drag, startPoint x: 186, startPoint y: 104, endPoint x: 191, endPoint y: 106, distance: 5.3
click at [186, 104] on div "Exemption Set must be selected for CA. Exemption * 14 - Wildcard Exemption - Al…" at bounding box center [126, 91] width 148 height 111
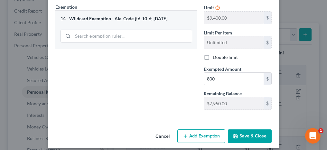
click at [245, 133] on button "Save & Close" at bounding box center [250, 136] width 44 height 14
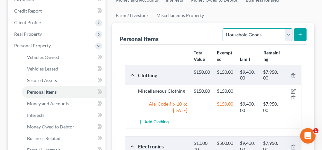
click at [256, 33] on select "Select Item Type Clothing Collectibles Of Value Electronics Firearms Household …" at bounding box center [256, 34] width 69 height 13
select select "jewelry"
click at [224, 28] on select "Select Item Type Clothing Collectibles Of Value Electronics Firearms Household …" at bounding box center [256, 34] width 69 height 13
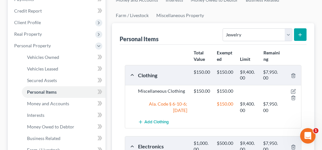
click at [300, 36] on icon "submit" at bounding box center [299, 34] width 5 height 5
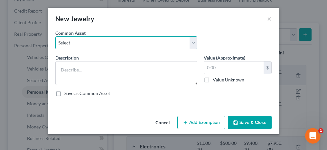
click at [157, 44] on select "Select Misc. Jewelry" at bounding box center [126, 42] width 142 height 13
select select "0"
click at [55, 36] on select "Select Misc. Jewelry" at bounding box center [126, 42] width 142 height 13
type textarea "Misc. Jewelry"
type input "100.00"
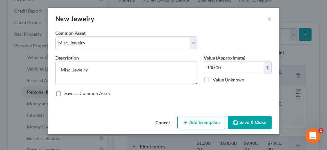
click at [196, 119] on button "Add Exemption" at bounding box center [201, 123] width 48 height 14
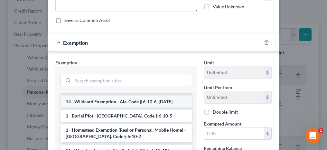
scroll to position [32, 0]
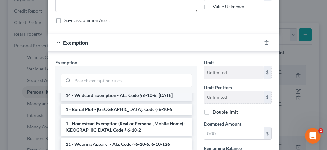
click at [155, 96] on li "14 - Wildcard Exemption - Ala. Code § 6-10-6; [DATE]" at bounding box center [125, 95] width 131 height 12
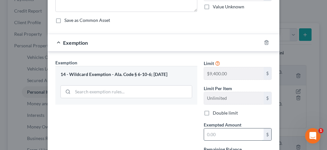
click at [213, 130] on input "text" at bounding box center [233, 134] width 59 height 12
type input "100"
click at [172, 127] on div "Exemption Set must be selected for CA. Exemption * 14 - Wildcard Exemption - Al…" at bounding box center [126, 114] width 148 height 111
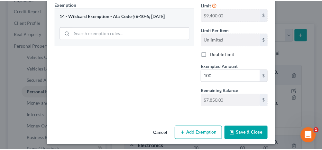
scroll to position [132, 0]
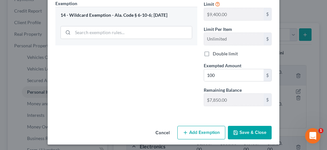
click at [243, 130] on button "Save & Close" at bounding box center [250, 133] width 44 height 14
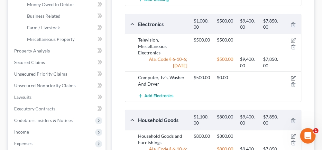
scroll to position [225, 0]
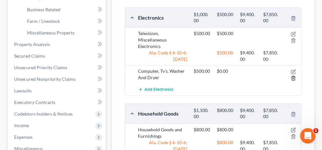
click at [293, 78] on line "button" at bounding box center [293, 78] width 0 height 1
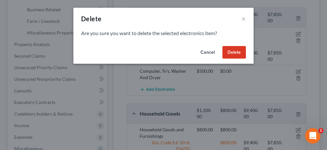
click at [231, 49] on button "Delete" at bounding box center [233, 52] width 23 height 13
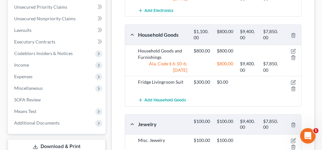
scroll to position [289, 0]
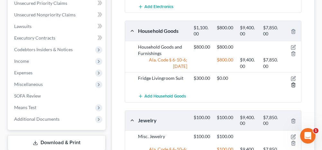
click at [293, 85] on line "button" at bounding box center [293, 85] width 0 height 1
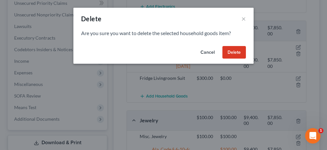
click at [236, 57] on button "Delete" at bounding box center [233, 52] width 23 height 13
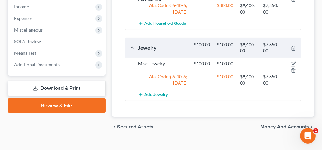
scroll to position [352, 0]
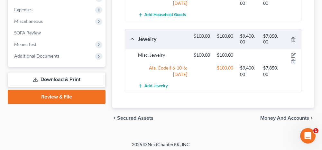
click at [265, 115] on span "Money and Accounts" at bounding box center [284, 117] width 49 height 5
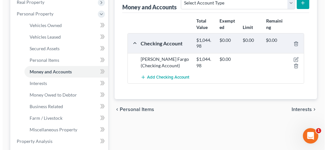
scroll to position [129, 0]
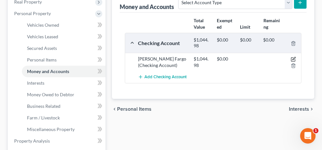
click at [294, 58] on icon "button" at bounding box center [293, 59] width 5 height 5
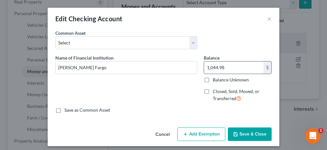
click at [221, 65] on input "1,044.98" at bounding box center [233, 67] width 59 height 12
type input "1,000"
click at [192, 137] on button "Add Exemption" at bounding box center [201, 134] width 48 height 14
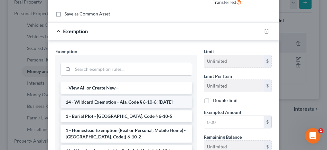
scroll to position [96, 0]
drag, startPoint x: 97, startPoint y: 96, endPoint x: 118, endPoint y: 101, distance: 22.1
click at [96, 96] on li "14 - Wildcard Exemption - Ala. Code § 6-10-6; [DATE]" at bounding box center [125, 102] width 131 height 12
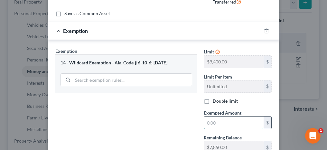
click at [205, 122] on input "text" at bounding box center [233, 122] width 59 height 12
type input "1,000"
click at [197, 127] on div "Exemption Set must be selected for CA. Exemption * 14 - Wildcard Exemption - Al…" at bounding box center [126, 103] width 148 height 111
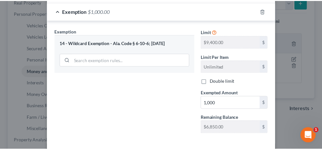
scroll to position [129, 0]
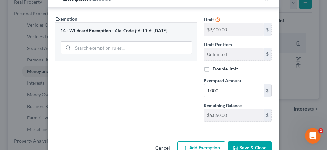
click at [250, 146] on button "Save & Close" at bounding box center [250, 148] width 44 height 14
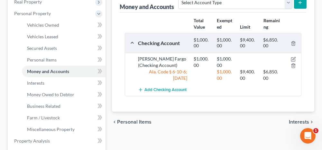
click at [294, 120] on span "Interests" at bounding box center [299, 121] width 20 height 5
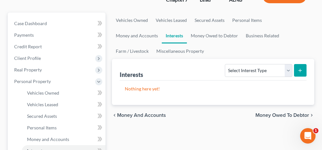
scroll to position [64, 0]
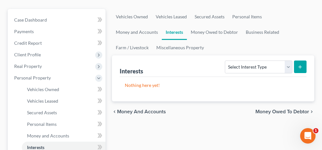
click at [271, 110] on span "Money Owed to Debtor" at bounding box center [282, 111] width 54 height 5
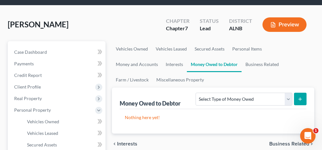
scroll to position [64, 0]
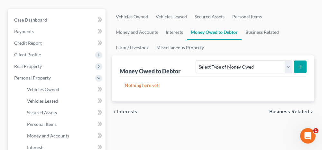
click at [274, 111] on span "Business Related" at bounding box center [289, 111] width 40 height 5
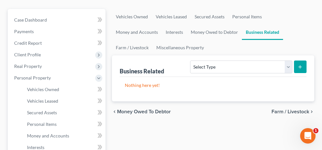
click at [287, 112] on span "Farm / Livestock" at bounding box center [290, 111] width 38 height 5
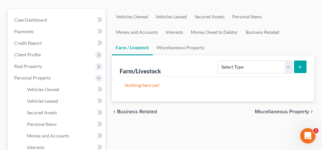
click at [270, 111] on span "Miscellaneous Property" at bounding box center [282, 111] width 54 height 5
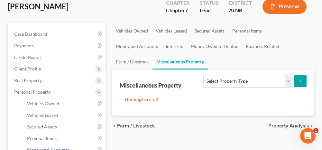
scroll to position [64, 0]
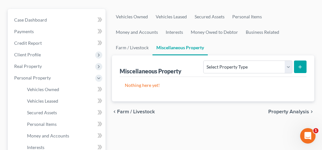
click at [280, 110] on span "Property Analysis" at bounding box center [288, 111] width 41 height 5
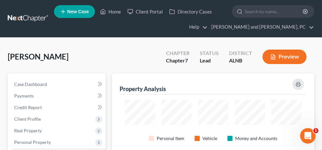
scroll to position [83, 202]
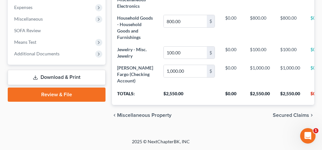
click at [292, 114] on span "Secured Claims" at bounding box center [291, 115] width 36 height 5
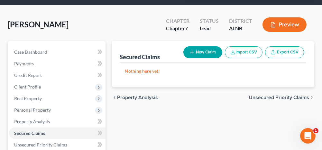
click at [257, 98] on span "Unsecured Priority Claims" at bounding box center [278, 97] width 60 height 5
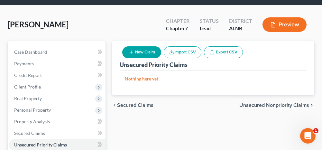
click at [254, 104] on span "Unsecured Nonpriority Claims" at bounding box center [274, 105] width 70 height 5
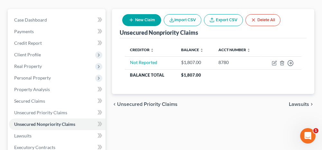
click at [295, 104] on span "Lawsuits" at bounding box center [299, 104] width 20 height 5
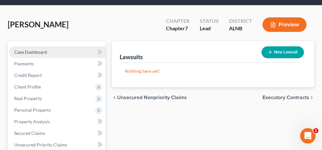
click at [52, 53] on link "Case Dashboard" at bounding box center [57, 52] width 96 height 12
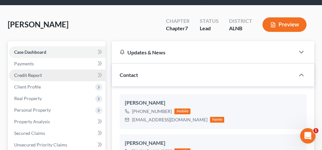
click at [44, 77] on link "Credit Report" at bounding box center [57, 75] width 96 height 12
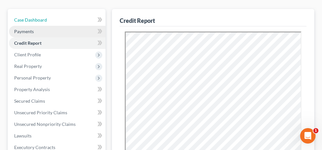
drag, startPoint x: 82, startPoint y: 21, endPoint x: 93, endPoint y: 29, distance: 13.6
click at [82, 21] on link "Case Dashboard" at bounding box center [57, 20] width 96 height 12
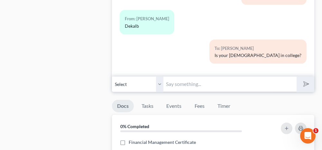
click at [216, 82] on input "text" at bounding box center [229, 84] width 133 height 16
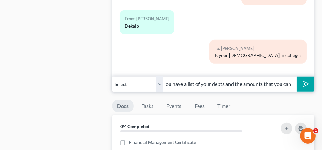
scroll to position [0, 214]
type input "It's strange. But your credit report came back with only 1 medical bill that is…"
click at [311, 77] on button "submit" at bounding box center [305, 84] width 18 height 15
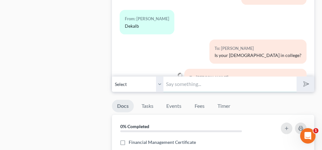
click at [226, 80] on input "text" at bounding box center [229, 84] width 133 height 16
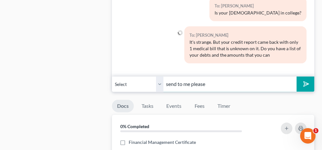
type input "send to me please"
click at [303, 79] on icon "submit" at bounding box center [304, 83] width 9 height 9
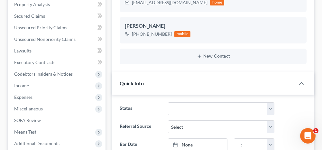
scroll to position [161, 0]
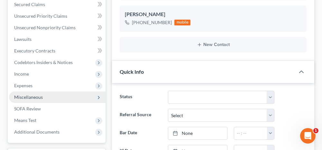
click at [45, 98] on span "Miscellaneous" at bounding box center [57, 97] width 96 height 12
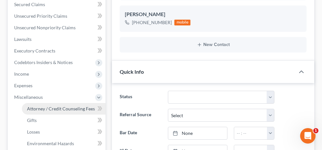
click at [48, 110] on span "Attorney / Credit Counseling Fees" at bounding box center [61, 108] width 68 height 5
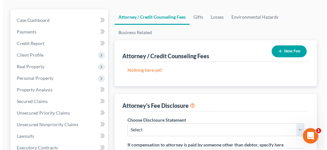
scroll to position [64, 0]
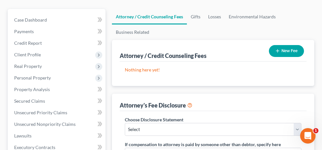
click at [278, 48] on icon "button" at bounding box center [277, 50] width 5 height 5
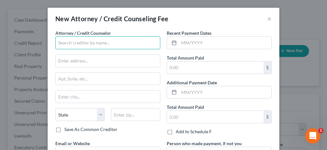
click at [78, 45] on input "text" at bounding box center [107, 42] width 105 height 13
type input "CFEFA"
type input "P.O. BOX 11527"
type input "[GEOGRAPHIC_DATA]"
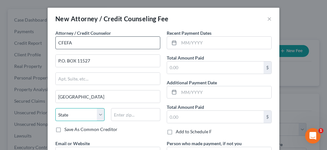
select select "0"
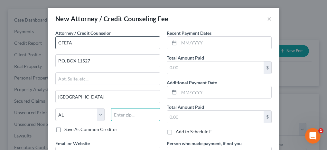
type input "35202"
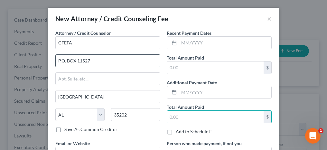
click at [58, 59] on input "P.O. BOX 11527" at bounding box center [108, 61] width 104 height 12
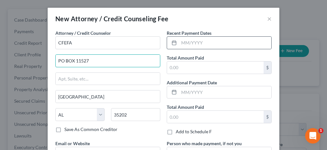
type input "PO BOX 11527"
click at [190, 36] on div at bounding box center [219, 42] width 105 height 13
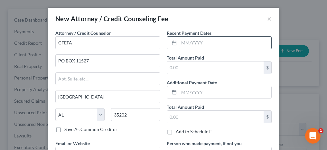
click at [189, 40] on input "text" at bounding box center [225, 43] width 92 height 12
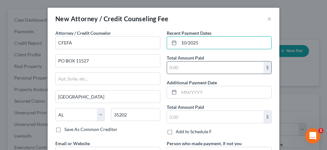
type input "10/2025"
click at [188, 71] on input "text" at bounding box center [215, 67] width 96 height 12
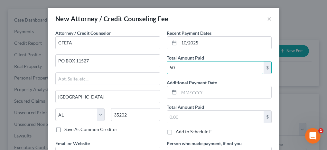
type input "50"
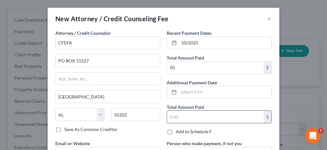
drag, startPoint x: 158, startPoint y: 128, endPoint x: 169, endPoint y: 122, distance: 12.2
click at [158, 128] on div "Attorney / Credit Counselor * CFEFA PO BOX 11527 [GEOGRAPHIC_DATA] [US_STATE] A…" at bounding box center [107, 85] width 111 height 110
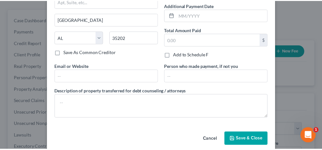
scroll to position [84, 0]
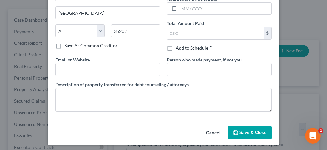
click at [249, 130] on span "Save & Close" at bounding box center [252, 132] width 27 height 5
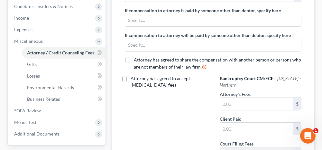
scroll to position [225, 0]
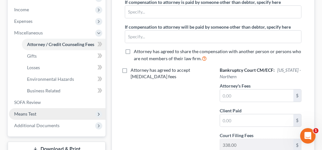
click at [41, 114] on span "Means Test" at bounding box center [57, 114] width 96 height 12
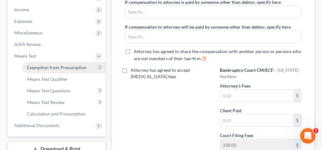
click at [49, 68] on span "Exemption from Presumption" at bounding box center [56, 67] width 59 height 5
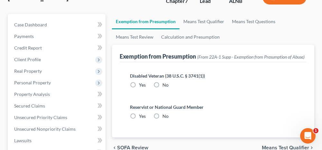
scroll to position [64, 0]
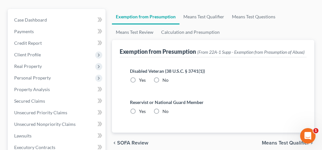
click at [162, 83] on label "No" at bounding box center [165, 80] width 6 height 6
click at [165, 81] on input "No" at bounding box center [167, 79] width 4 height 4
radio input "true"
click at [162, 114] on label "No" at bounding box center [165, 111] width 6 height 6
click at [165, 112] on input "No" at bounding box center [167, 110] width 4 height 4
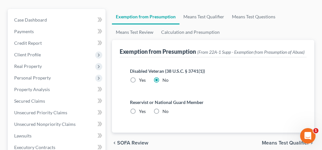
radio input "true"
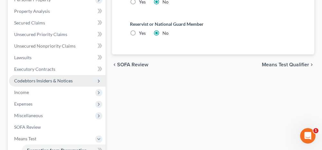
scroll to position [161, 0]
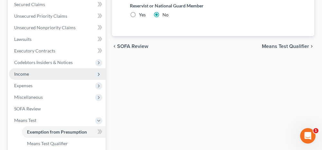
click at [34, 70] on span "Income" at bounding box center [57, 74] width 96 height 12
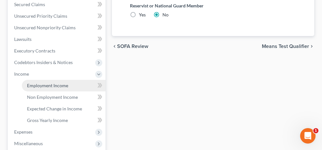
click at [33, 83] on span "Employment Income" at bounding box center [47, 85] width 41 height 5
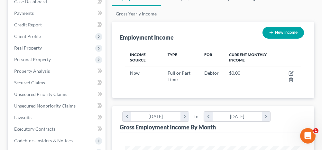
scroll to position [96, 0]
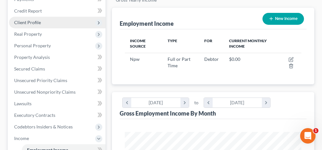
click at [45, 21] on span "Client Profile" at bounding box center [57, 23] width 96 height 12
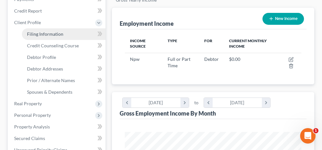
click at [62, 33] on link "Filing Information" at bounding box center [64, 34] width 84 height 12
select select "1"
select select "0"
select select "1"
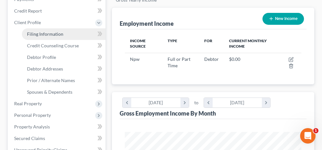
select select "1"
select select "0"
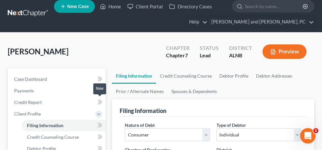
scroll to position [64, 0]
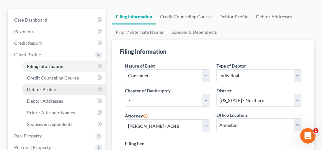
click at [52, 87] on span "Debtor Profile" at bounding box center [41, 88] width 29 height 5
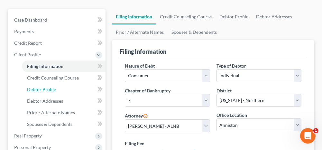
select select "1"
select select "4"
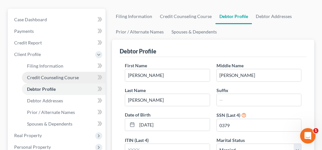
scroll to position [64, 0]
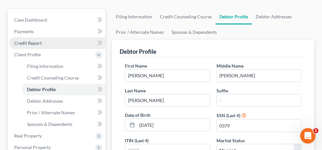
drag, startPoint x: 43, startPoint y: 43, endPoint x: 51, endPoint y: 46, distance: 8.4
click at [43, 43] on link "Credit Report" at bounding box center [57, 43] width 96 height 12
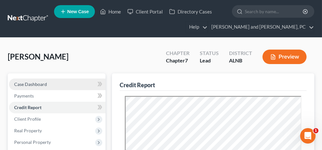
click at [62, 82] on link "Case Dashboard" at bounding box center [57, 84] width 96 height 12
